Goal: Task Accomplishment & Management: Use online tool/utility

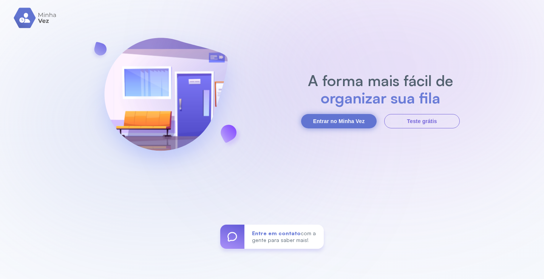
click at [349, 124] on button "Entrar no Minha Vez" at bounding box center [339, 121] width 76 height 14
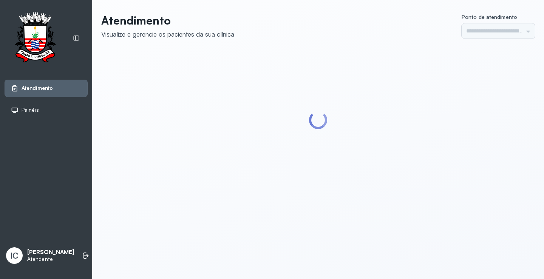
type input "*********"
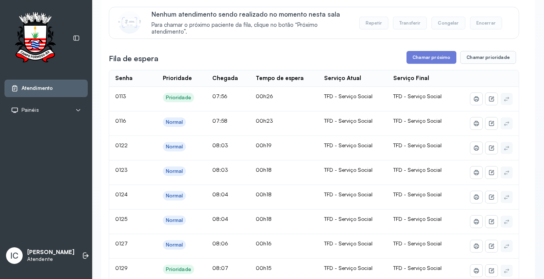
scroll to position [38, 0]
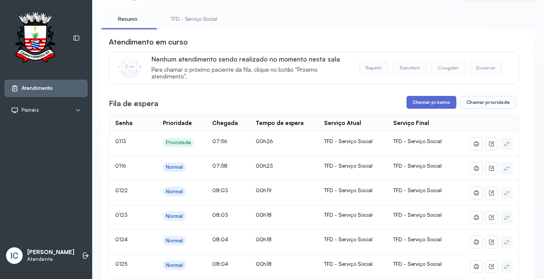
click at [414, 105] on button "Chamar próximo" at bounding box center [431, 102] width 50 height 13
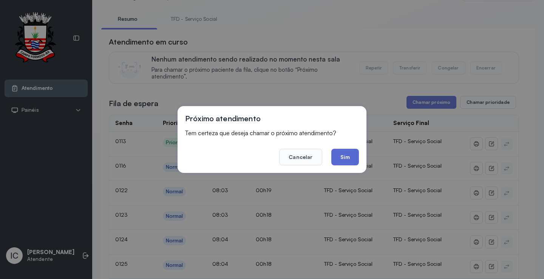
click at [344, 162] on button "Sim" at bounding box center [345, 157] width 28 height 17
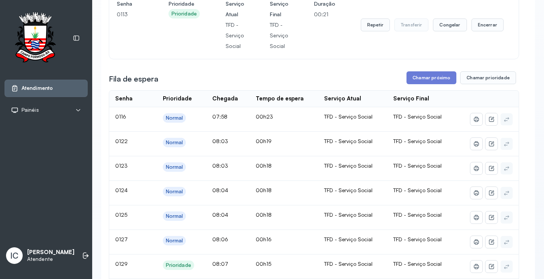
scroll to position [0, 0]
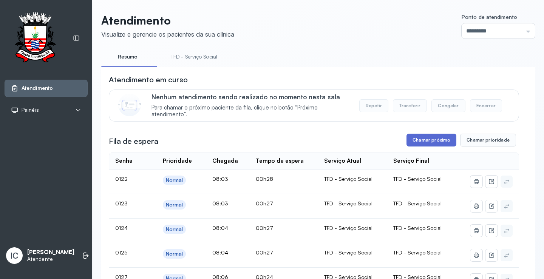
click at [447, 145] on button "Chamar próximo" at bounding box center [431, 140] width 50 height 13
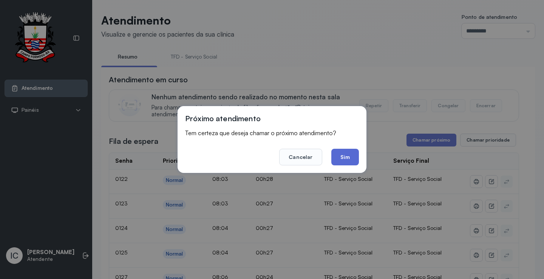
click at [341, 159] on button "Sim" at bounding box center [345, 157] width 28 height 17
